Goal: Task Accomplishment & Management: Complete application form

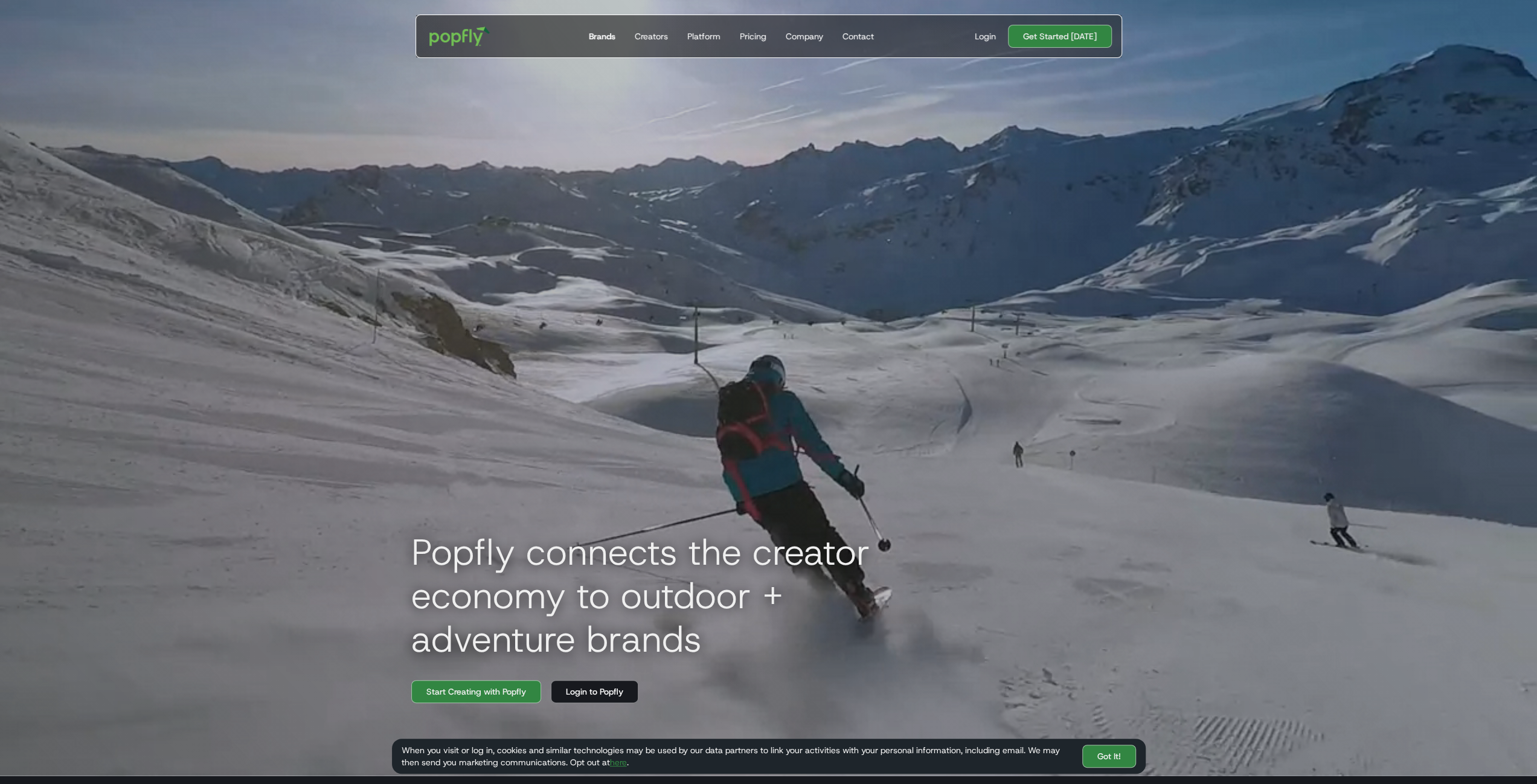
click at [604, 33] on div "Brands" at bounding box center [601, 36] width 26 height 12
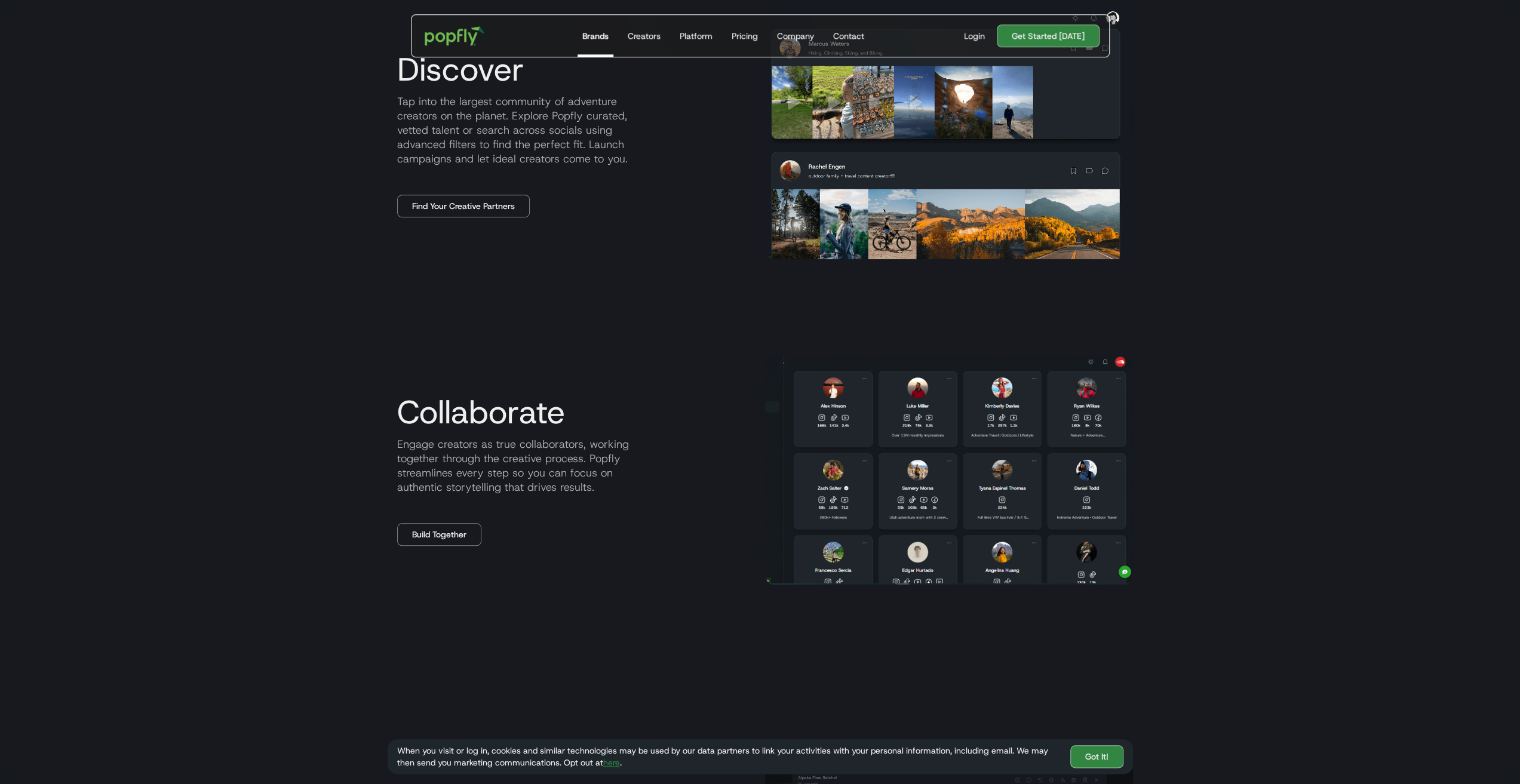
scroll to position [836, 0]
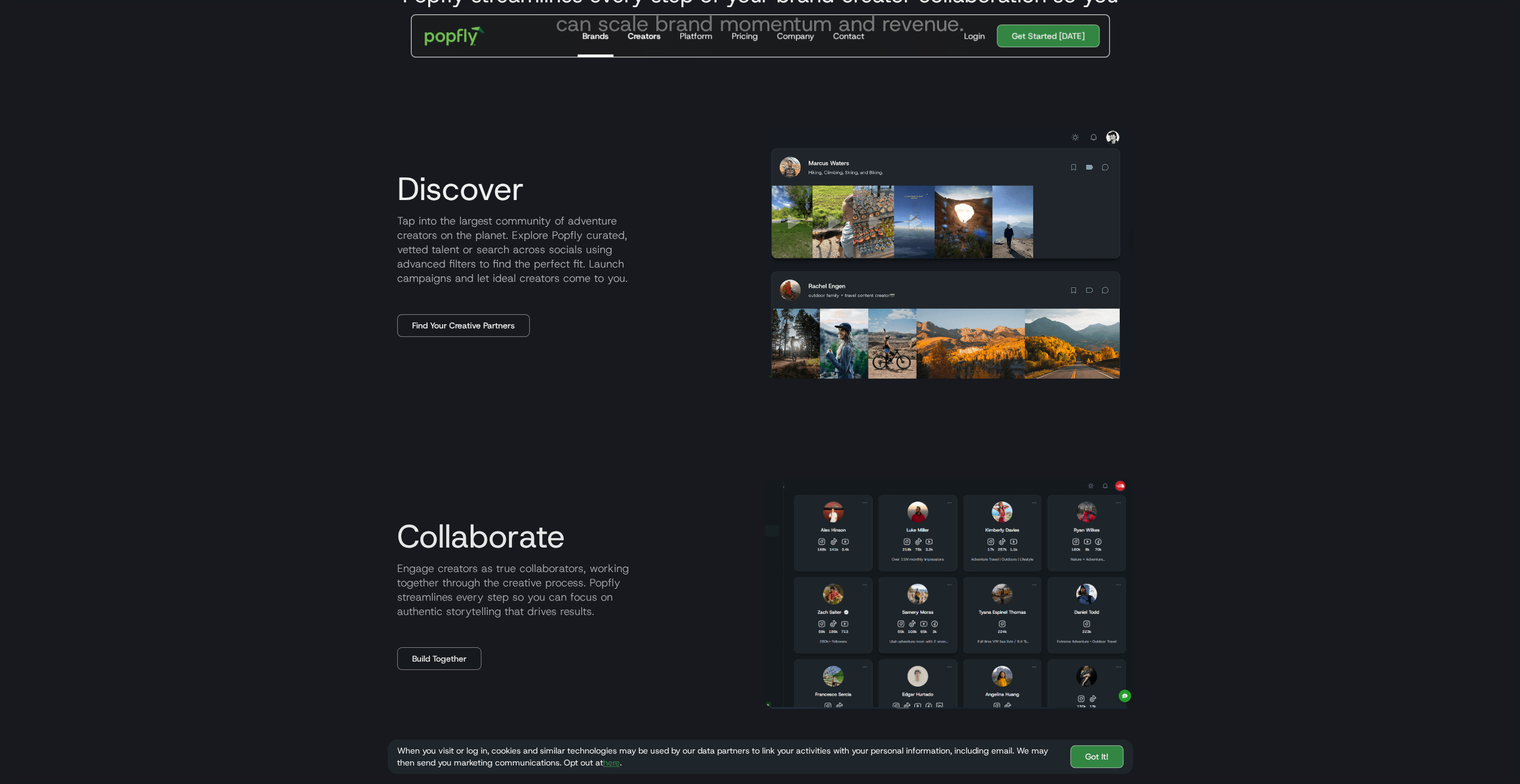
click at [652, 37] on div "Creators" at bounding box center [644, 36] width 33 height 12
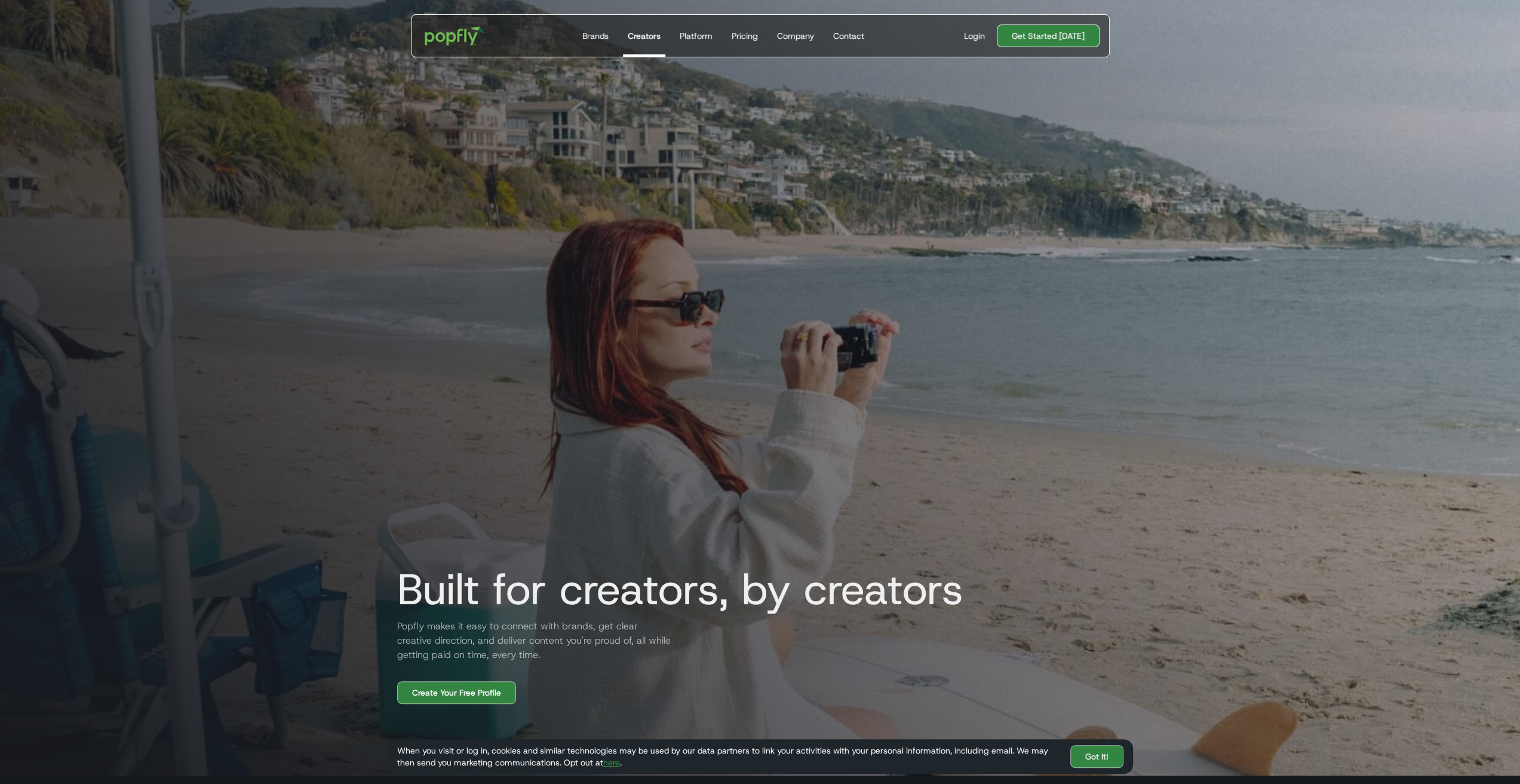
click at [1059, 36] on link "Get Started [DATE]" at bounding box center [1047, 36] width 103 height 23
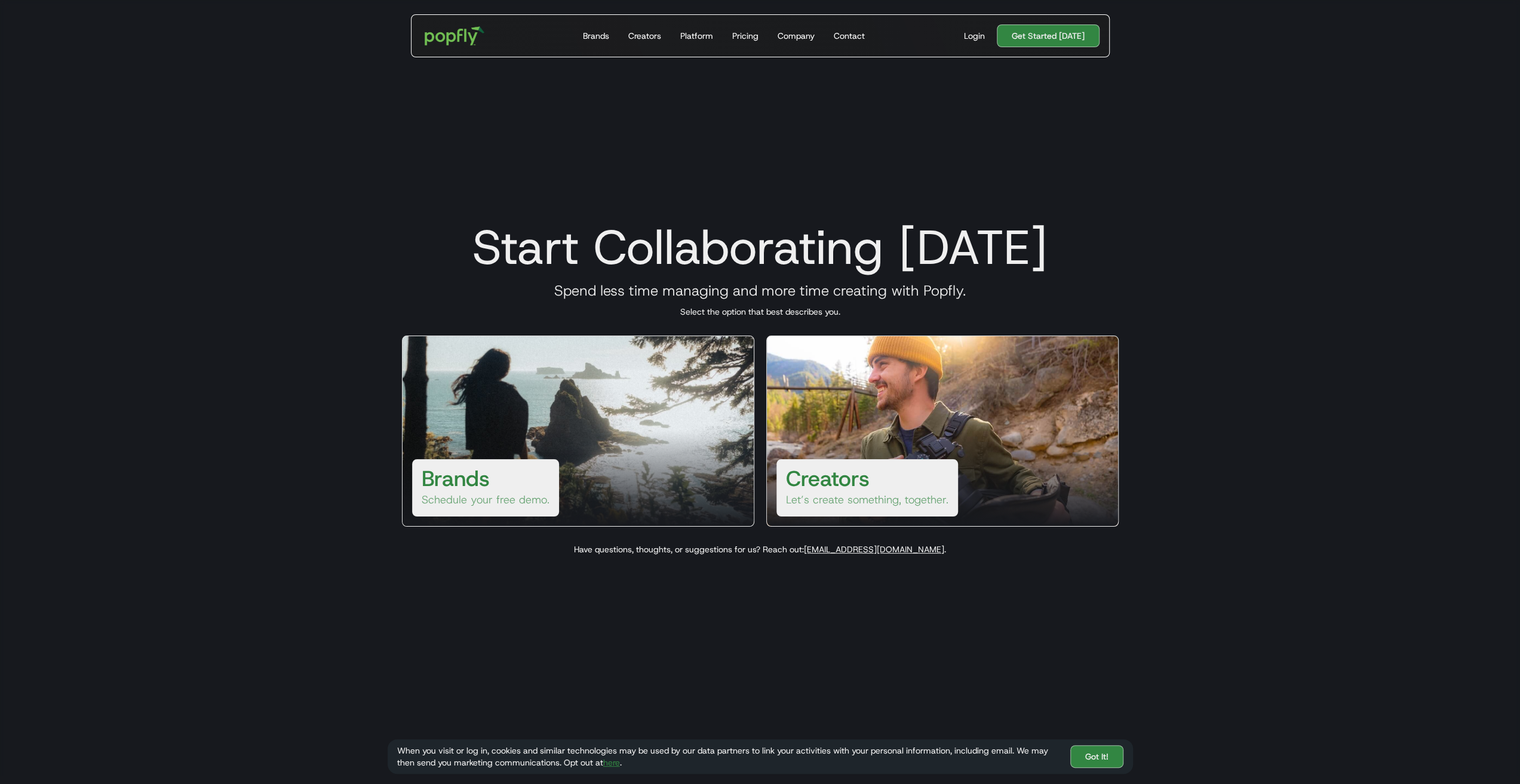
click at [926, 432] on div at bounding box center [942, 478] width 351 height 95
